Goal: Ask a question

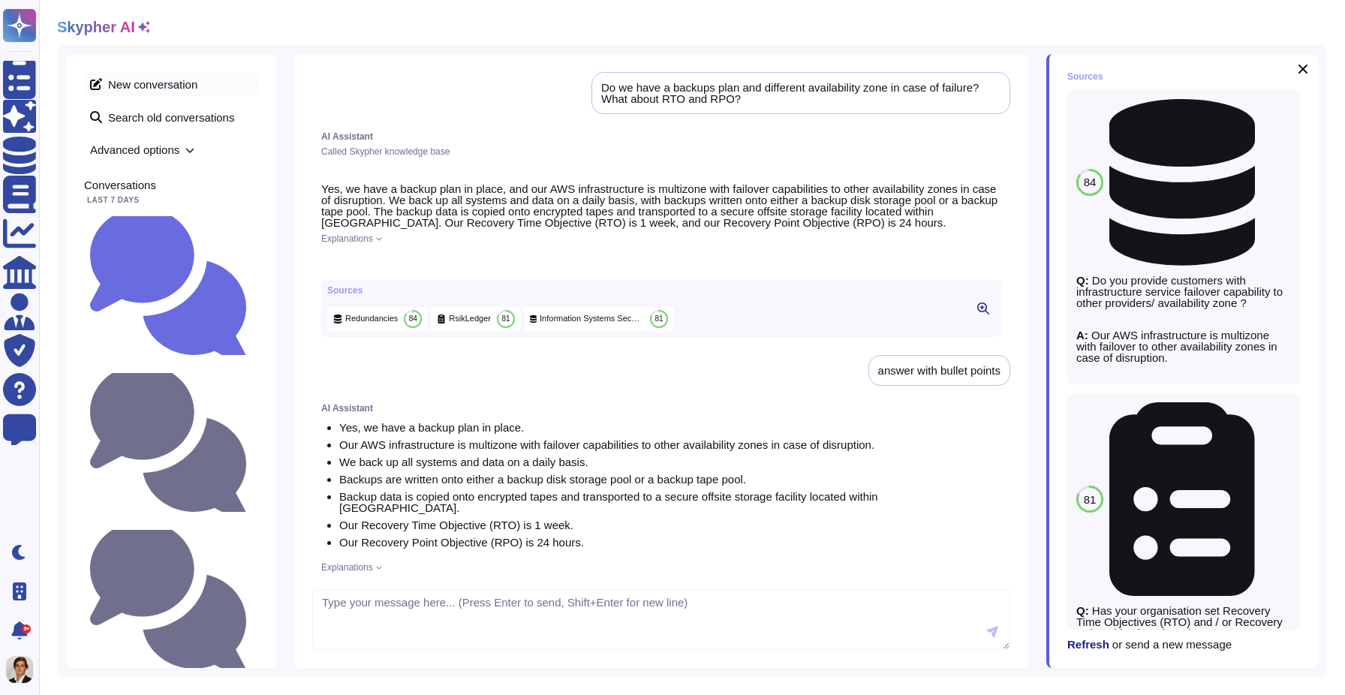
scroll to position [624, 0]
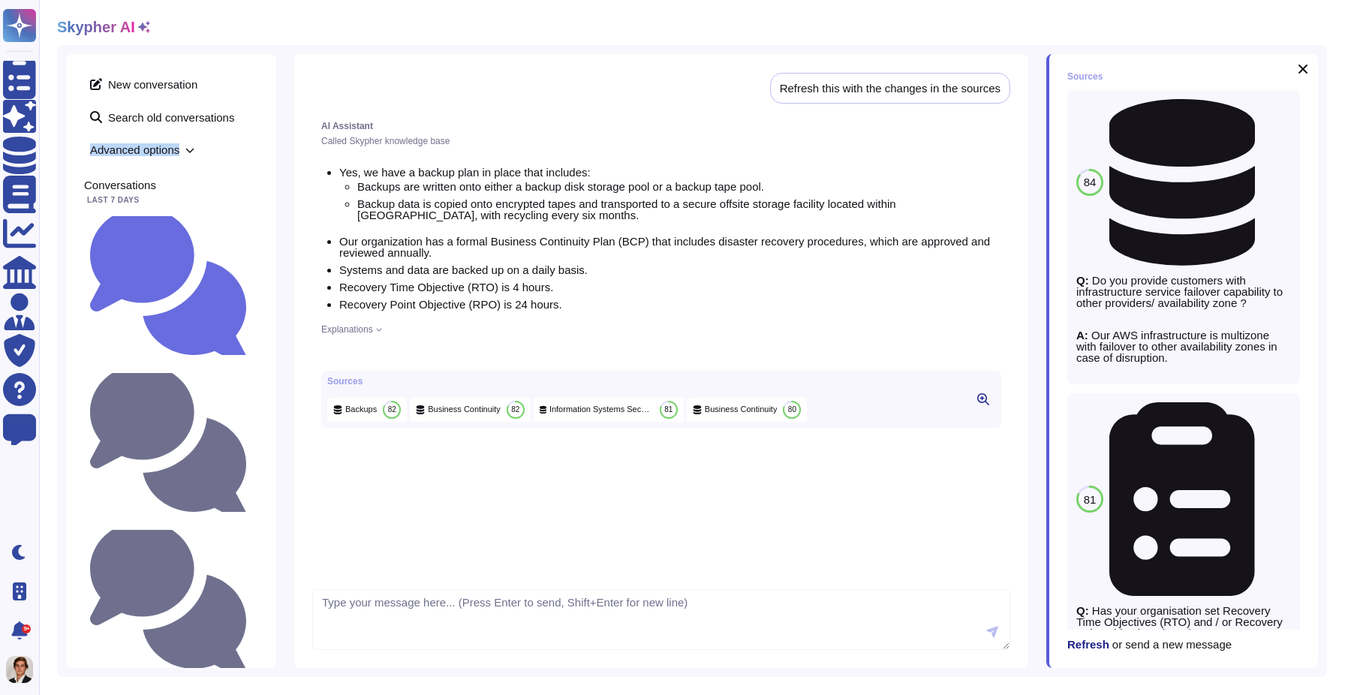
click at [196, 144] on span "Advanced options" at bounding box center [171, 149] width 174 height 23
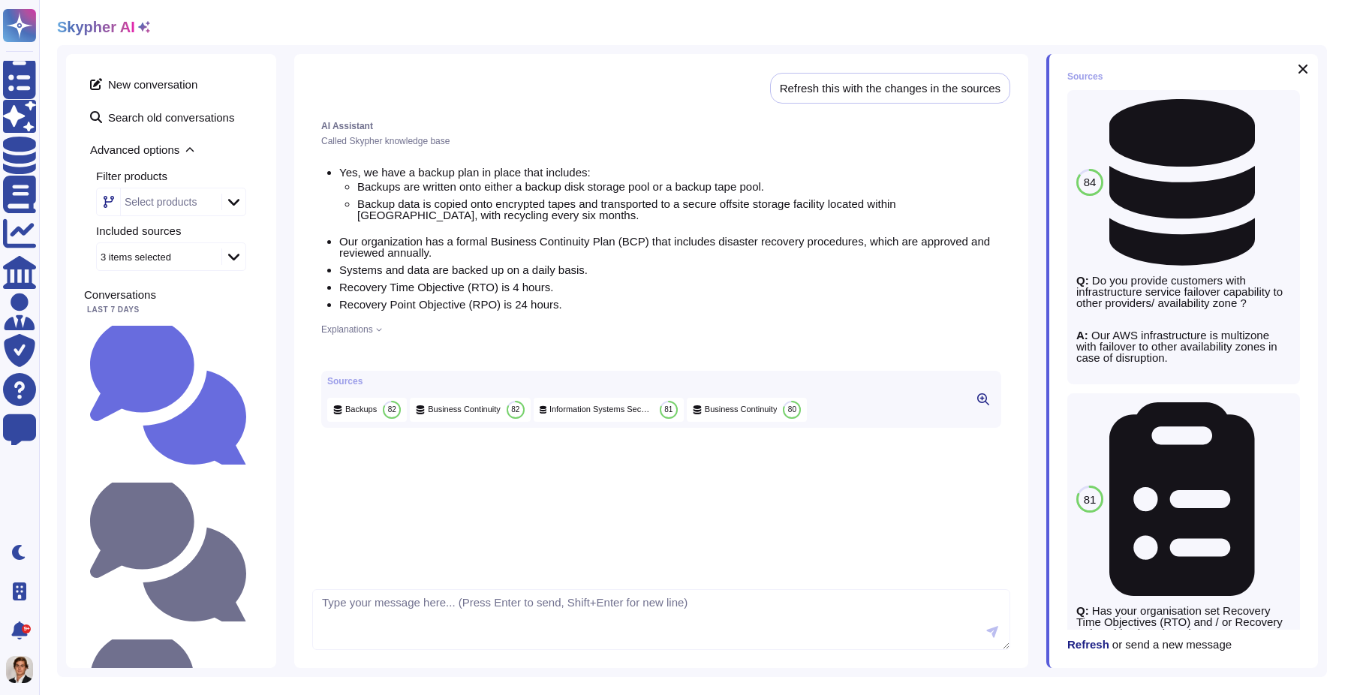
click at [139, 23] on icon at bounding box center [144, 27] width 12 height 12
click at [143, 26] on icon at bounding box center [144, 27] width 12 height 12
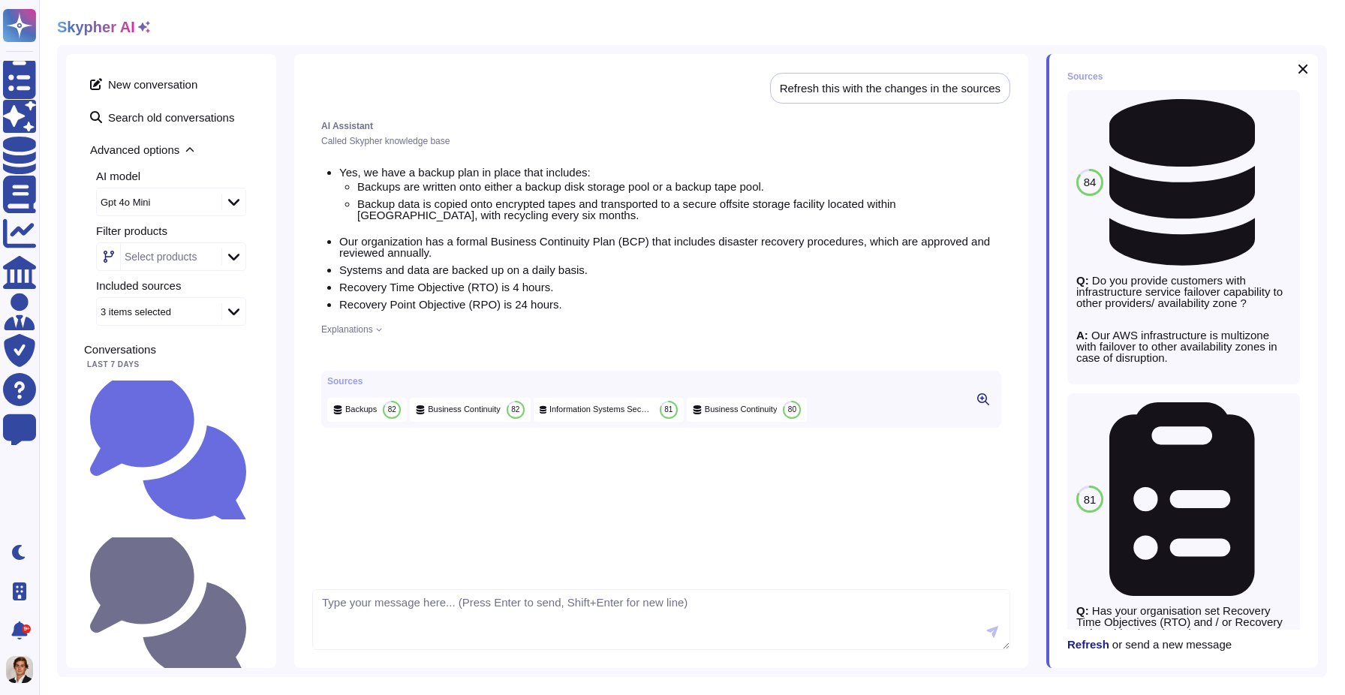
click at [236, 201] on icon at bounding box center [233, 202] width 11 height 7
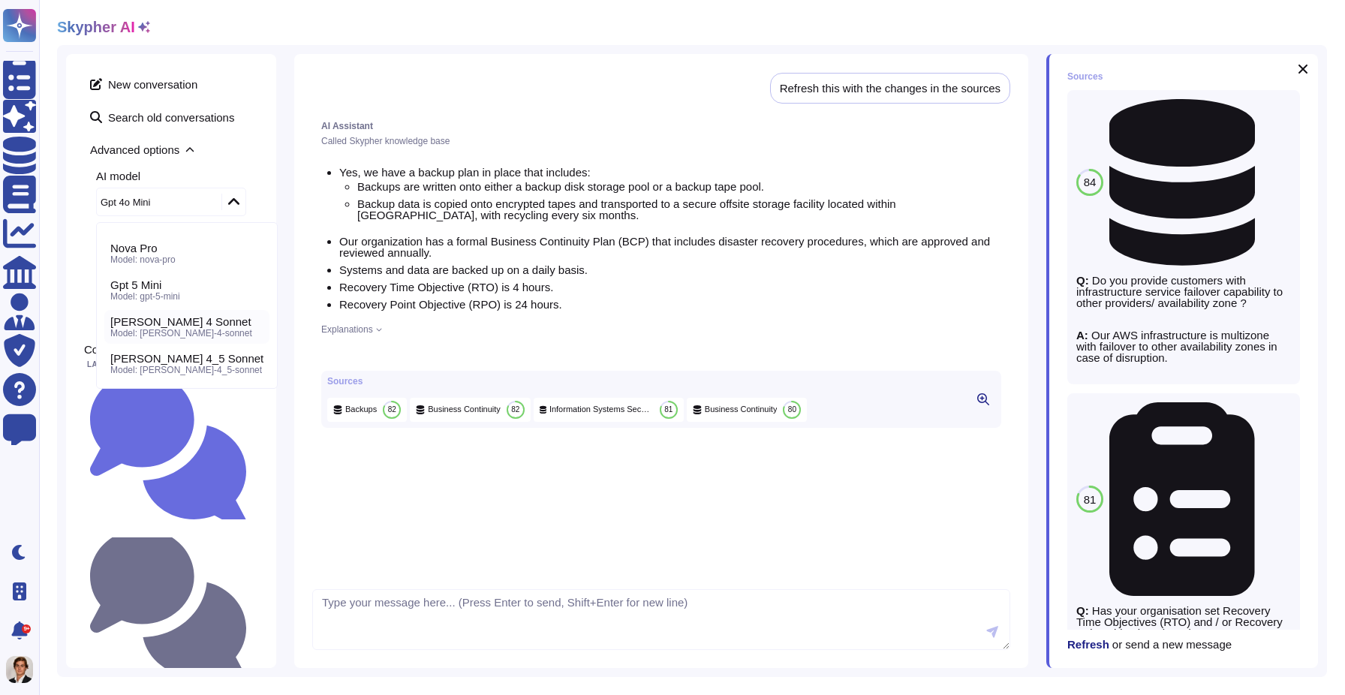
scroll to position [0, 0]
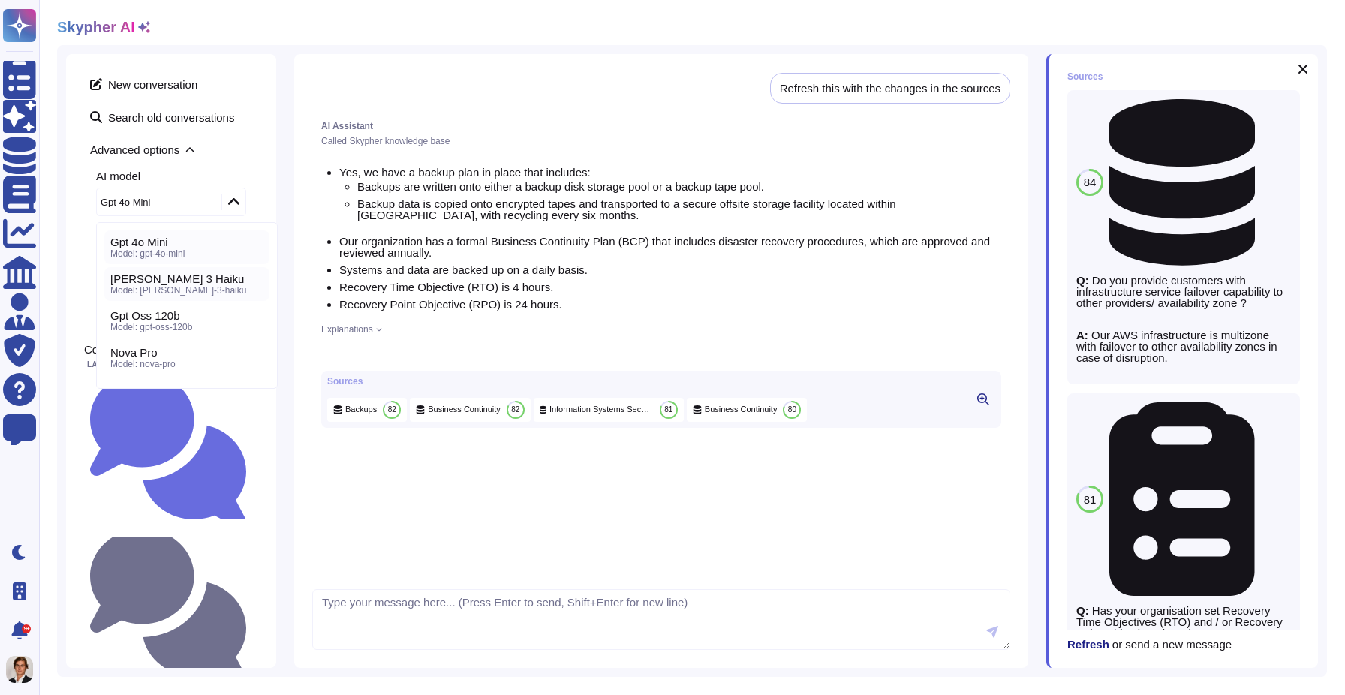
click at [167, 282] on span "[PERSON_NAME] 3 Haiku" at bounding box center [177, 279] width 134 height 14
click at [164, 531] on div "Do we have a backups plan and different availability zone in case of failure? W…" at bounding box center [171, 606] width 174 height 151
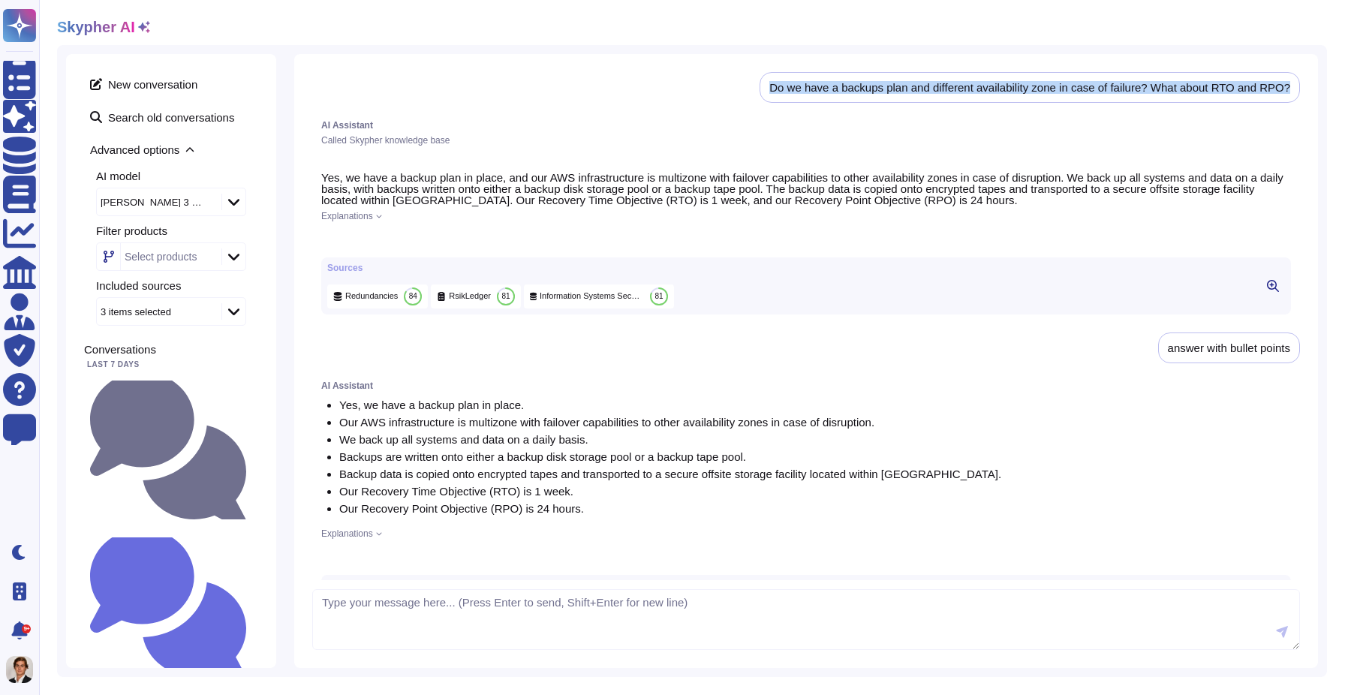
drag, startPoint x: 760, startPoint y: 94, endPoint x: 770, endPoint y: 79, distance: 17.9
click at [770, 79] on div "Do we have a backups plan and different availability zone in case of failure? W…" at bounding box center [1030, 87] width 540 height 31
copy div "Do we have a backups plan and different availability zone in case of failure? W…"
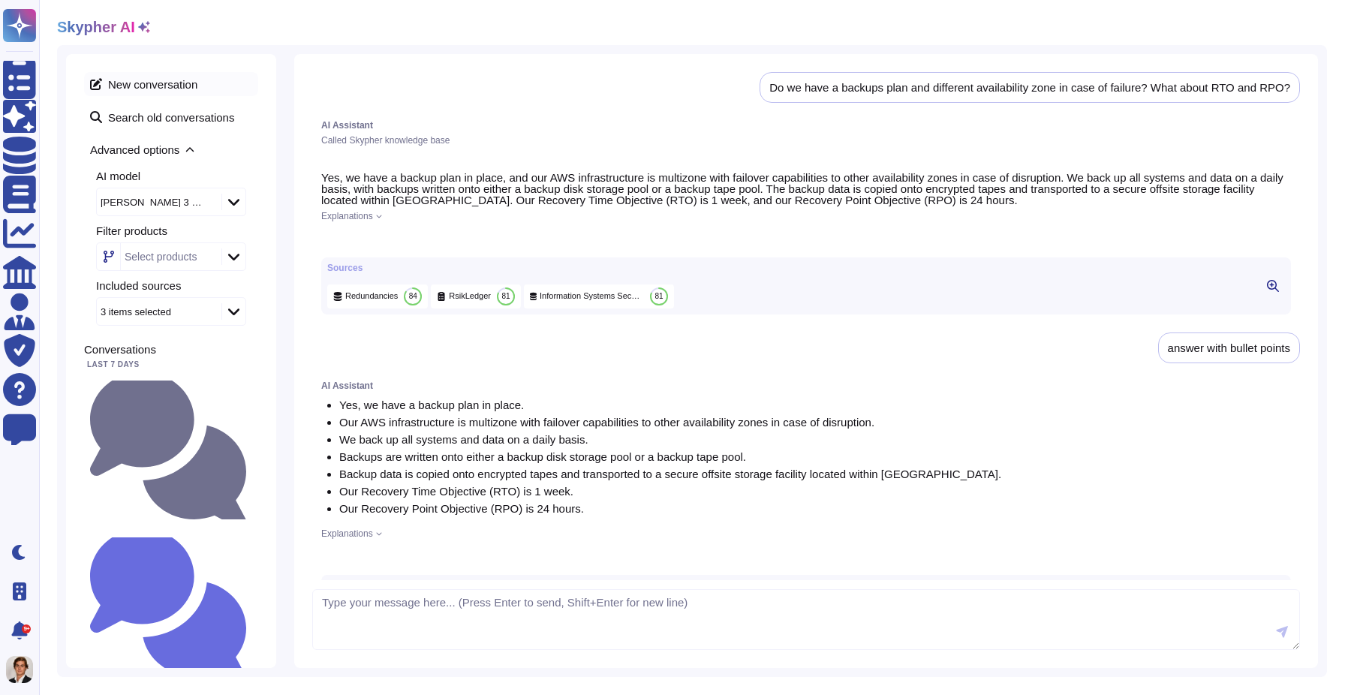
click at [158, 88] on span "New conversation" at bounding box center [171, 84] width 174 height 24
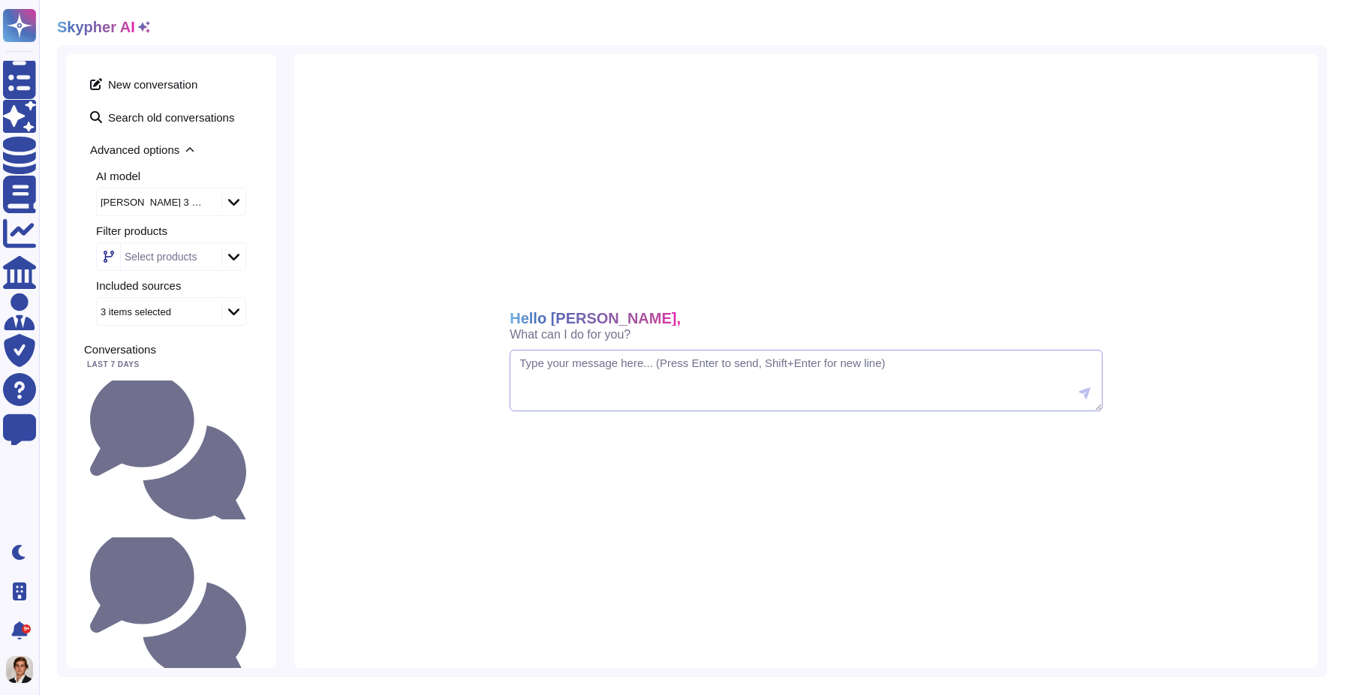
click at [551, 401] on textarea at bounding box center [806, 381] width 593 height 62
paste textarea "Do we have a backups plan and different availability zone in case of failure? W…"
type textarea "Do we have a backups plan and different availability zone in case of failure? W…"
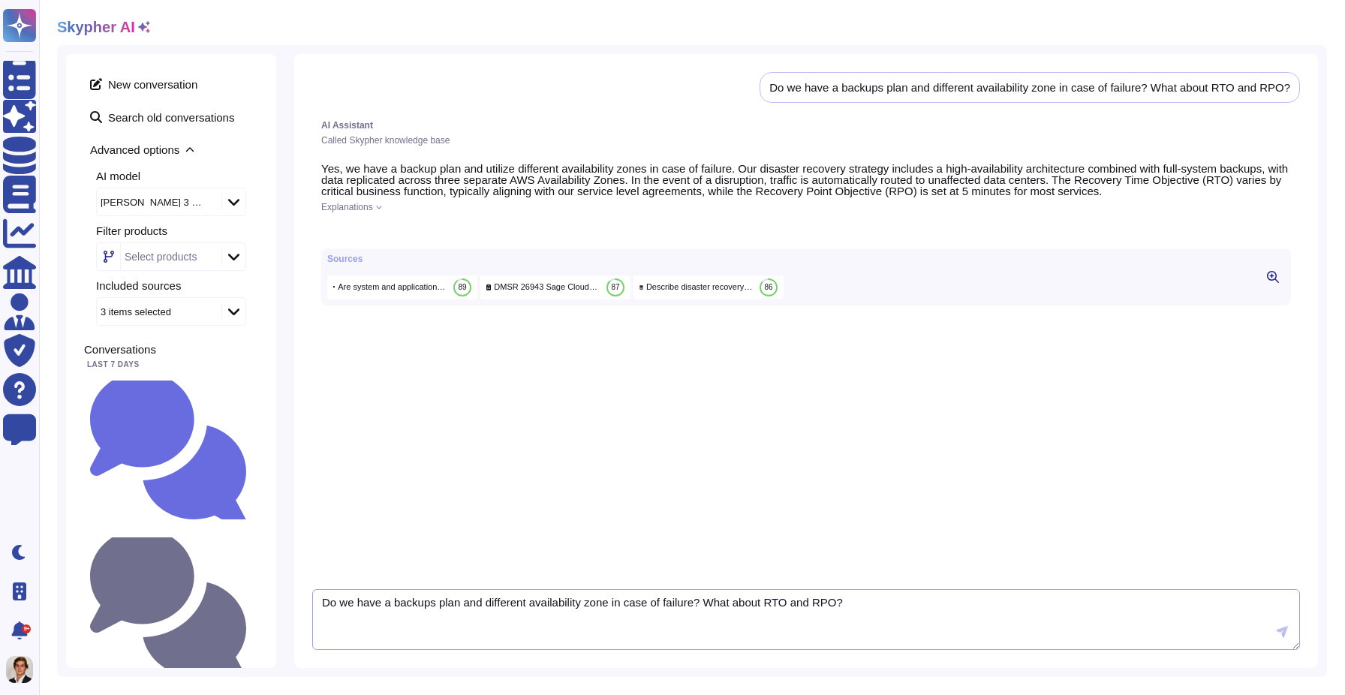
click at [396, 616] on textarea "Do we have a backups plan and different availability zone in case of failure? W…" at bounding box center [806, 620] width 988 height 62
type textarea "Can you answer with bullet points?"
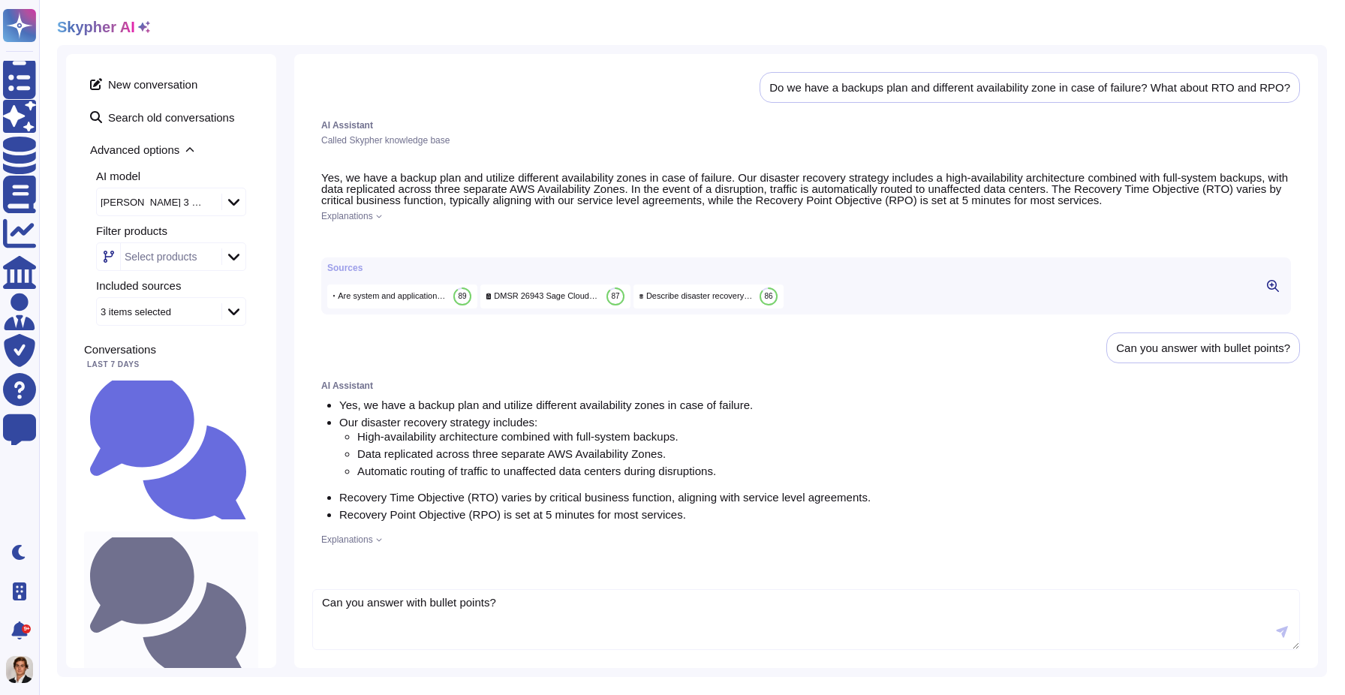
click at [252, 602] on small "Do we have a backups plan and different availability zone in case of failure? W…" at bounding box center [252, 607] width 0 height 10
